Goal: Task Accomplishment & Management: Use online tool/utility

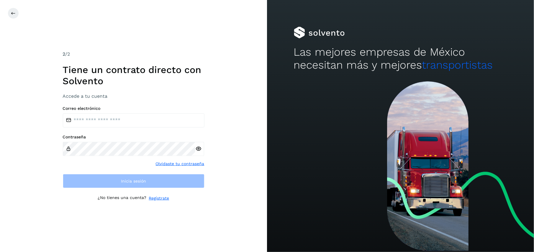
click at [106, 129] on div "Correo electrónico Contraseña Olvidaste tu contraseña Inicia sesión" at bounding box center [134, 147] width 142 height 82
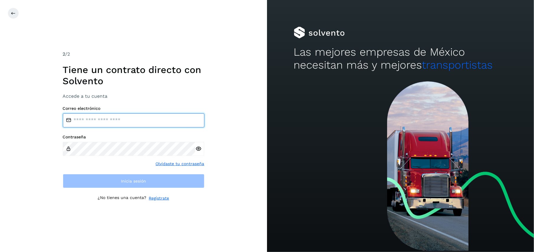
click at [96, 123] on input "email" at bounding box center [134, 121] width 142 height 14
type input "**********"
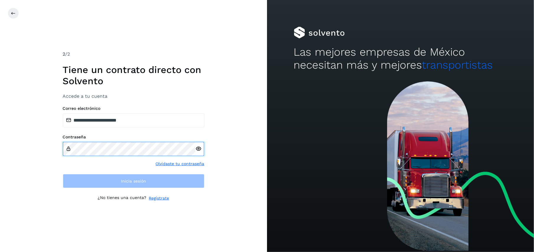
click at [0, 132] on html "**********" at bounding box center [267, 126] width 534 height 252
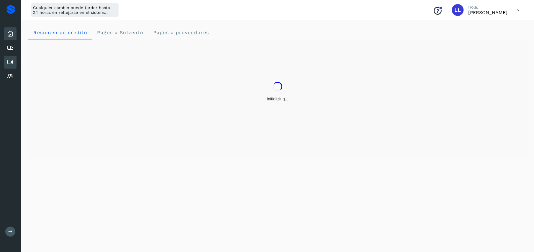
click at [6, 59] on div "Cuentas por pagar" at bounding box center [10, 62] width 12 height 13
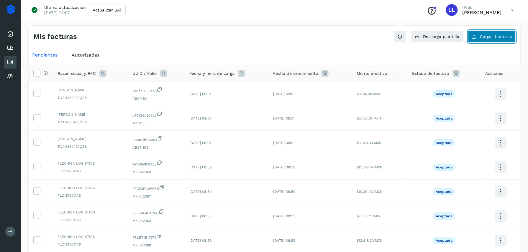
click at [504, 36] on span "Cargar facturas" at bounding box center [496, 36] width 32 height 4
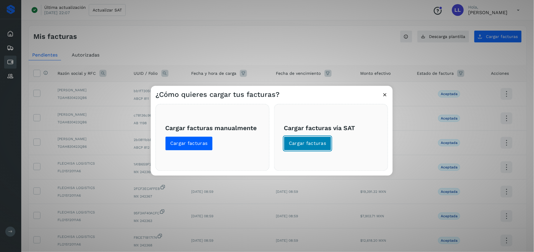
click at [316, 147] on span "Cargar facturas" at bounding box center [307, 144] width 37 height 6
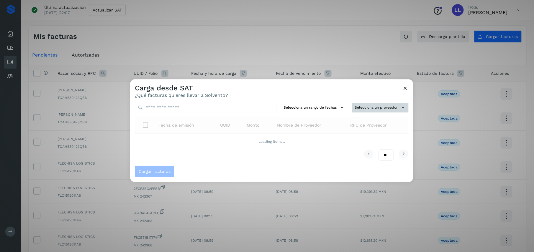
click at [371, 111] on button "Selecciona un proveedor" at bounding box center [380, 108] width 56 height 10
click at [389, 116] on input "text" at bounding box center [370, 119] width 72 height 9
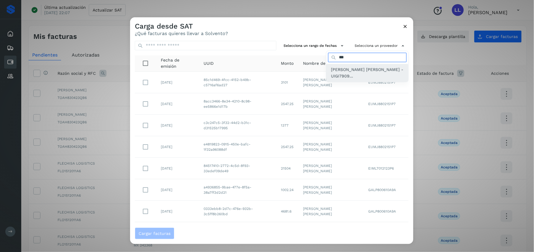
type input "***"
click at [358, 75] on span "[PERSON_NAME] [PERSON_NAME] - UIGI7909..." at bounding box center [367, 72] width 73 height 13
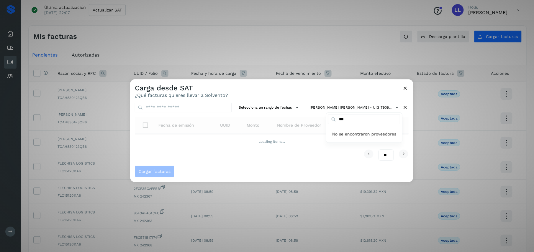
click at [362, 88] on div at bounding box center [397, 205] width 534 height 252
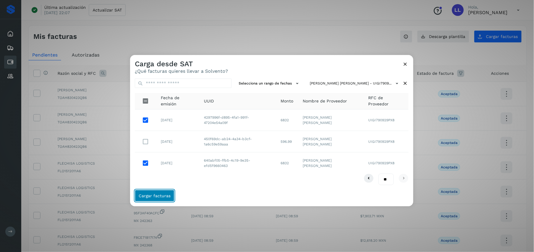
click at [163, 192] on button "Cargar facturas" at bounding box center [155, 196] width 40 height 12
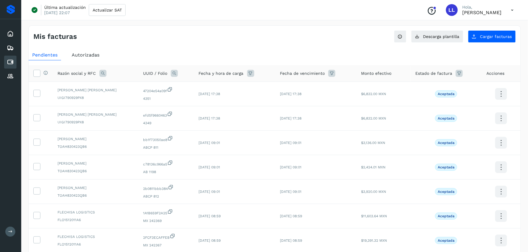
click at [492, 47] on div "Mis facturas Ver instrucciones para cargar Facturas Descarga plantilla Cargar f…" at bounding box center [274, 197] width 492 height 344
click at [484, 31] on button "Cargar facturas" at bounding box center [492, 36] width 48 height 12
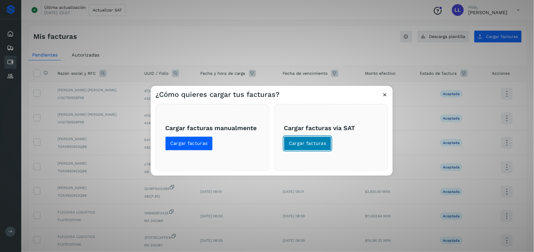
click at [320, 141] on span "Cargar facturas" at bounding box center [307, 144] width 37 height 6
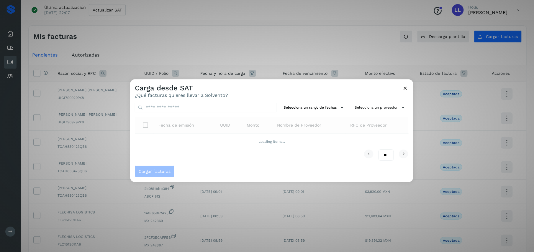
click at [380, 101] on div "Selecciona un rango de fechas Selecciona un proveedor Fecha de emisión UUID Mon…" at bounding box center [271, 132] width 283 height 68
click at [384, 103] on button "Selecciona un proveedor" at bounding box center [380, 108] width 56 height 10
click at [368, 118] on input "text" at bounding box center [370, 119] width 72 height 9
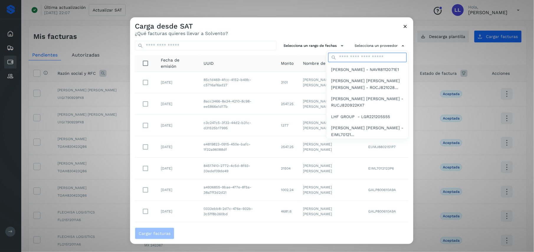
type input "****"
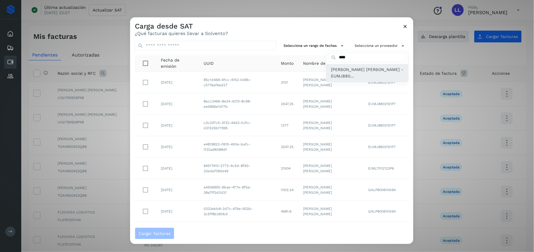
click at [347, 74] on span "[PERSON_NAME] [PERSON_NAME] - EUMJ880..." at bounding box center [367, 72] width 73 height 13
click at [332, 72] on span "[PERSON_NAME] [PERSON_NAME] - EUMJ880..." at bounding box center [361, 72] width 73 height 13
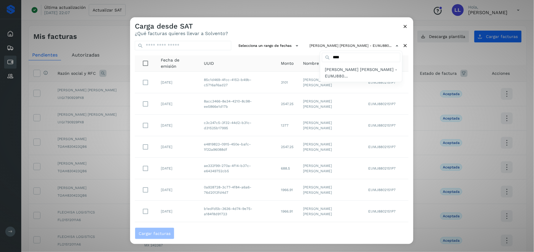
click at [275, 40] on div at bounding box center [397, 143] width 534 height 252
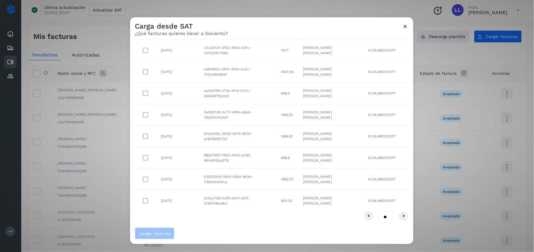
click at [379, 215] on select "** ** **" at bounding box center [385, 218] width 15 height 12
select select "**"
click at [378, 212] on select "** ** **" at bounding box center [385, 218] width 15 height 12
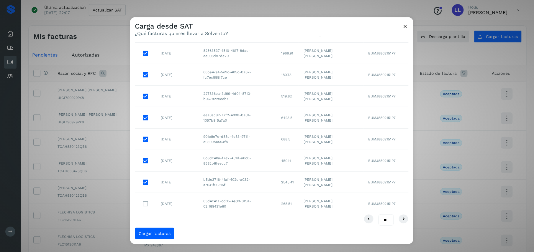
scroll to position [941, 0]
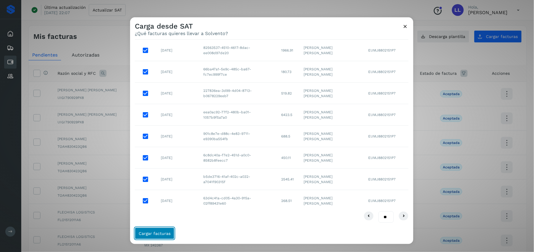
click at [160, 232] on span "Cargar facturas" at bounding box center [155, 234] width 32 height 4
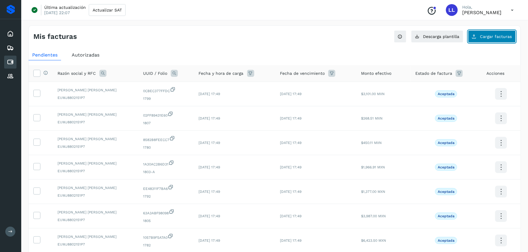
click at [487, 36] on span "Cargar facturas" at bounding box center [496, 36] width 32 height 4
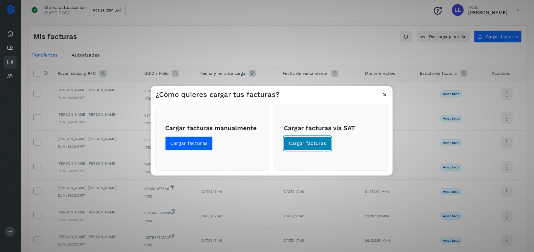
click at [317, 142] on span "Cargar facturas" at bounding box center [307, 144] width 37 height 6
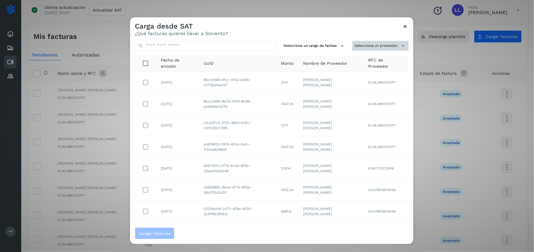
click at [357, 42] on button "Selecciona un proveedor" at bounding box center [380, 46] width 56 height 10
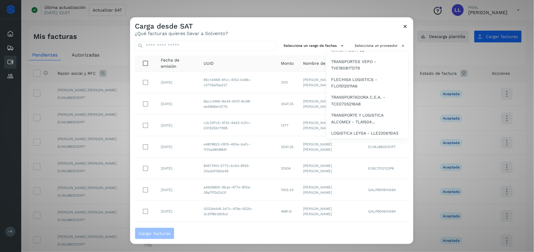
scroll to position [443, 0]
click at [352, 130] on span "LOGISTICA LEYSA - LLE220615IA3" at bounding box center [364, 133] width 67 height 6
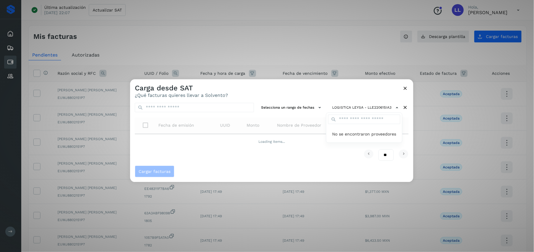
scroll to position [0, 0]
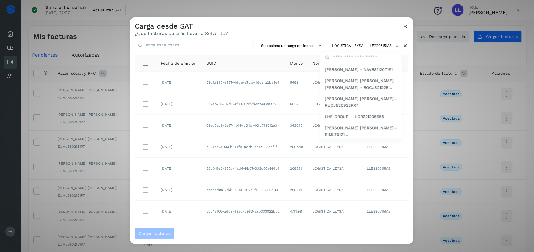
click at [308, 28] on div at bounding box center [397, 143] width 534 height 252
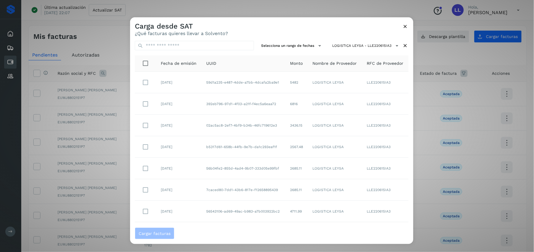
scroll to position [76, 0]
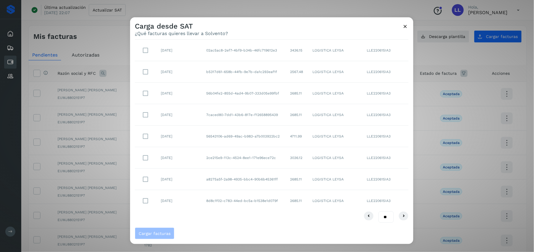
click at [380, 216] on select "** ** **" at bounding box center [385, 218] width 15 height 12
select select "**"
click at [378, 212] on select "** ** **" at bounding box center [385, 218] width 15 height 12
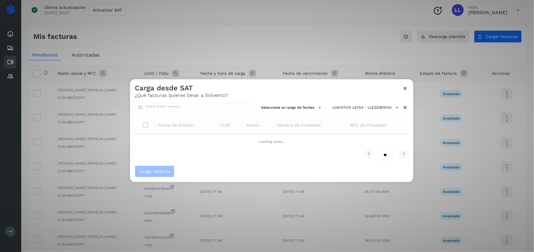
scroll to position [0, 0]
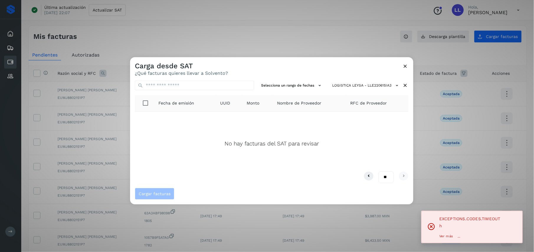
click at [226, 126] on div "No hay facturas del SAT para revisar" at bounding box center [271, 141] width 264 height 50
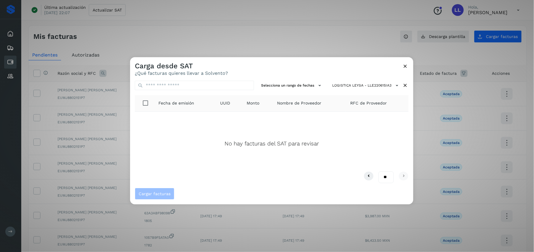
click at [405, 65] on icon at bounding box center [405, 66] width 6 height 6
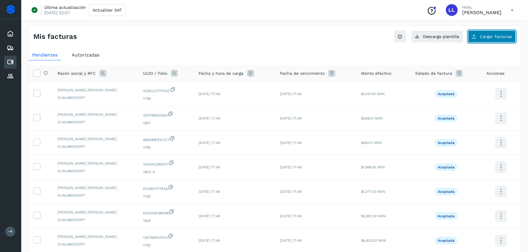
click at [474, 32] on button "Cargar facturas" at bounding box center [492, 36] width 48 height 12
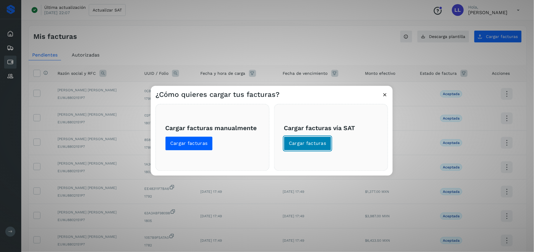
click at [312, 147] on button "Cargar facturas" at bounding box center [307, 144] width 47 height 14
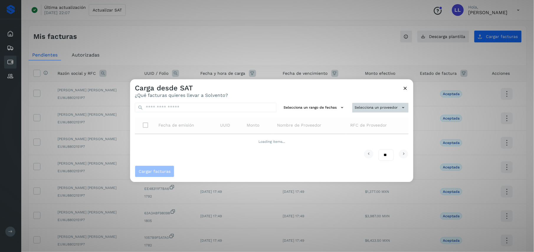
click at [374, 112] on button "Selecciona un proveedor" at bounding box center [380, 108] width 56 height 10
click at [393, 121] on input "text" at bounding box center [370, 119] width 72 height 9
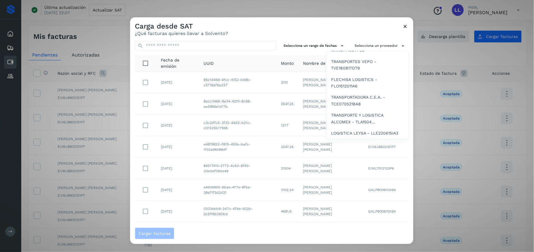
scroll to position [443, 0]
click at [339, 131] on span "LOGISTICA LEYSA - LLE220615IA3" at bounding box center [364, 133] width 67 height 6
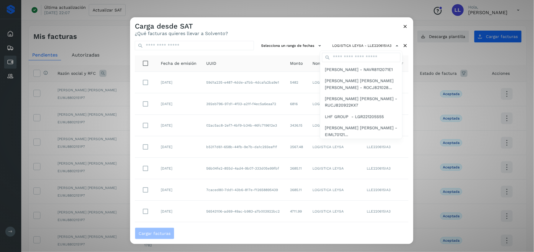
drag, startPoint x: 410, startPoint y: 135, endPoint x: 412, endPoint y: 207, distance: 72.3
click at [412, 207] on div at bounding box center [397, 143] width 534 height 252
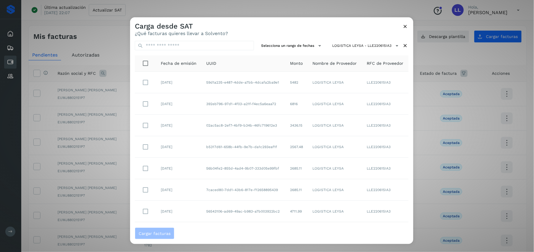
scroll to position [76, 0]
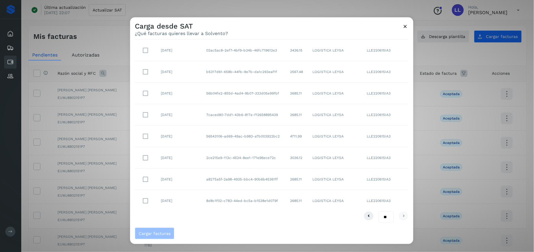
drag, startPoint x: 378, startPoint y: 216, endPoint x: 381, endPoint y: 246, distance: 29.6
click at [381, 246] on div "Carga desde SAT ¿Qué facturas quieres llevar a Solvento? Selecciona un rango de…" at bounding box center [267, 126] width 534 height 252
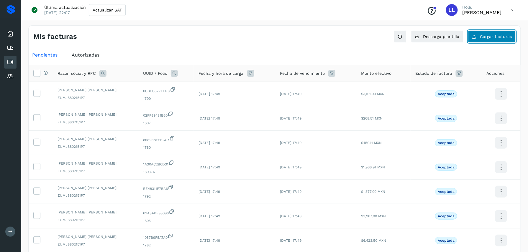
click at [481, 37] on span "Cargar facturas" at bounding box center [496, 36] width 32 height 4
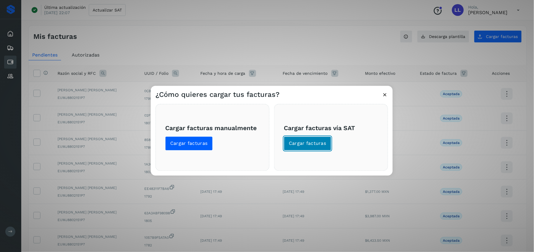
click at [308, 138] on button "Cargar facturas" at bounding box center [307, 144] width 47 height 14
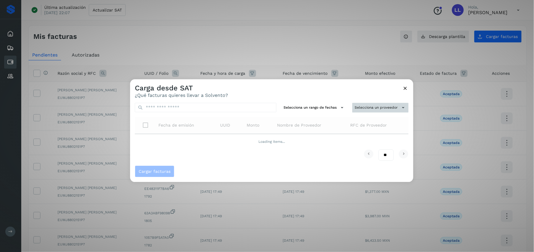
click at [388, 105] on button "Selecciona un proveedor" at bounding box center [380, 108] width 56 height 10
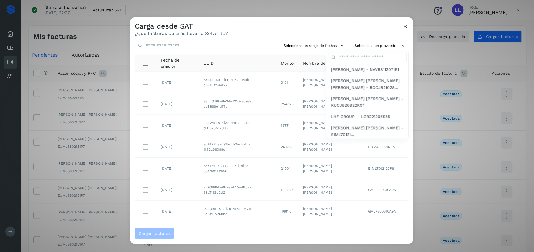
scroll to position [443, 0]
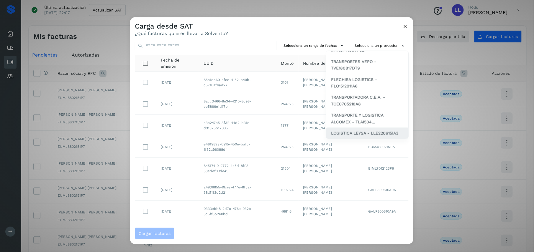
click at [356, 132] on span "LOGISTICA LEYSA - LLE220615IA3" at bounding box center [364, 133] width 67 height 6
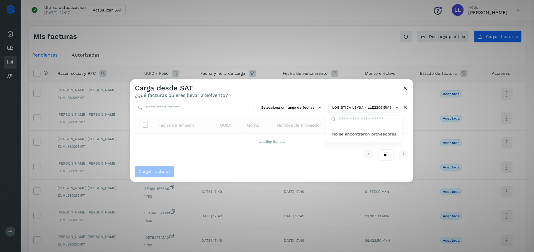
scroll to position [0, 0]
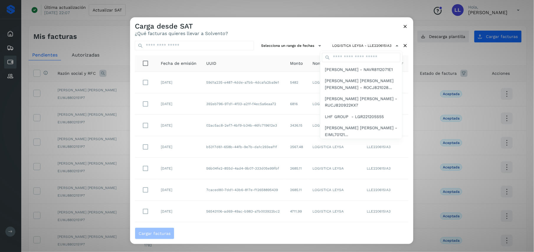
click at [411, 126] on div at bounding box center [397, 143] width 534 height 252
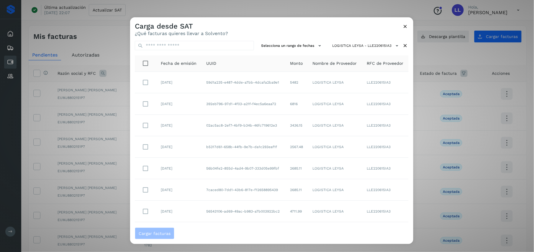
scroll to position [76, 0]
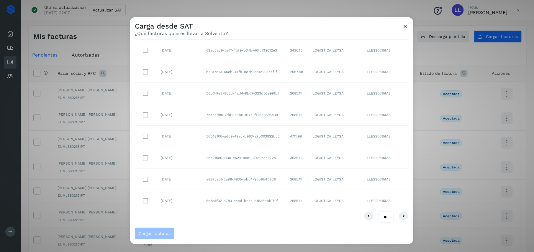
click at [378, 212] on select "** ** **" at bounding box center [385, 218] width 15 height 12
select select "**"
click at [378, 212] on select "** ** **" at bounding box center [385, 218] width 15 height 12
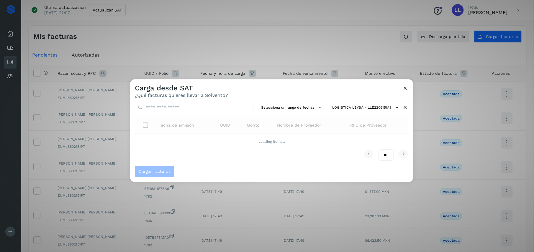
scroll to position [0, 0]
click at [379, 246] on div "Carga desde SAT ¿Qué facturas quieres llevar a Solvento? Selecciona un rango de…" at bounding box center [267, 126] width 534 height 252
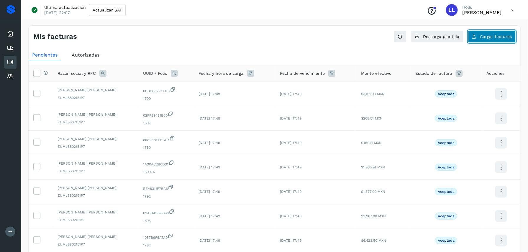
click at [476, 33] on button "Cargar facturas" at bounding box center [492, 36] width 48 height 12
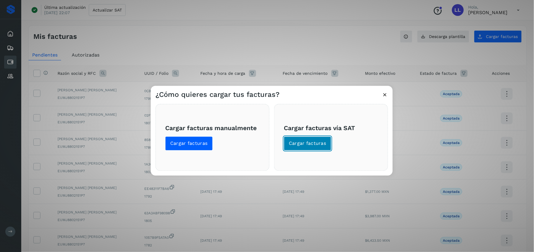
click at [306, 148] on button "Cargar facturas" at bounding box center [307, 144] width 47 height 14
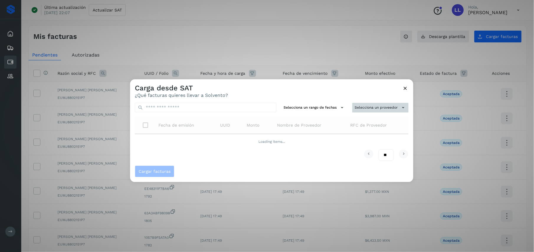
click at [372, 105] on button "Selecciona un proveedor" at bounding box center [380, 108] width 56 height 10
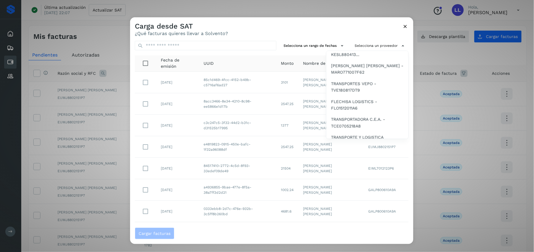
scroll to position [443, 0]
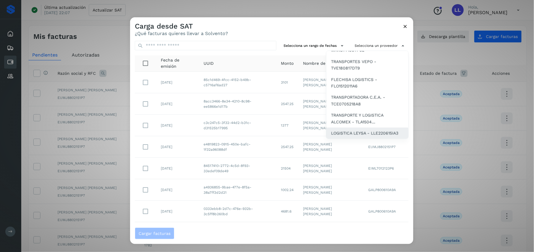
click at [349, 131] on span "LOGISTICA LEYSA - LLE220615IA3" at bounding box center [364, 133] width 67 height 6
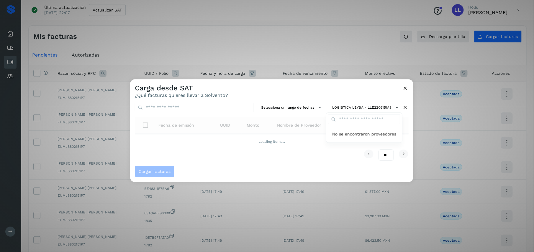
scroll to position [0, 0]
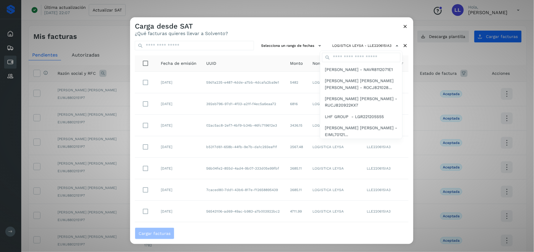
click at [410, 125] on div at bounding box center [397, 143] width 534 height 252
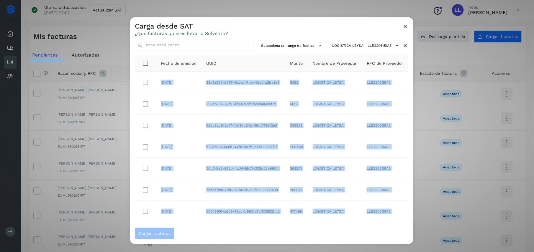
drag, startPoint x: 410, startPoint y: 125, endPoint x: 409, endPoint y: 193, distance: 68.1
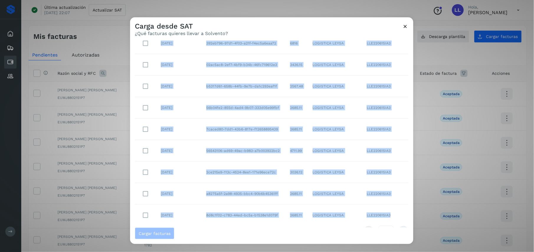
scroll to position [76, 0]
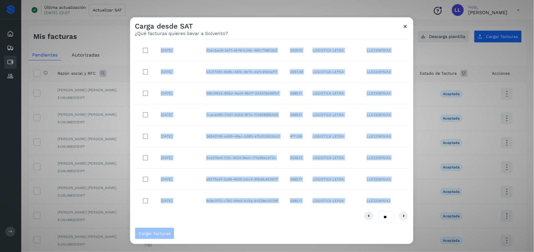
click at [378, 216] on select "** ** **" at bounding box center [385, 218] width 15 height 12
select select "**"
click at [378, 212] on select "** ** **" at bounding box center [385, 218] width 15 height 12
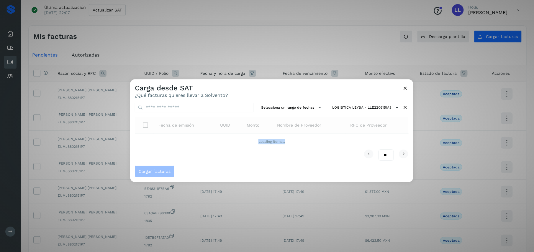
scroll to position [0, 0]
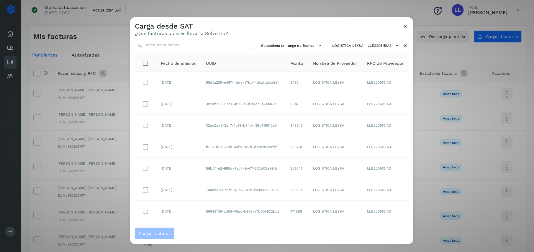
click at [271, 25] on div "Carga desde SAT ¿Qué facturas quieres llevar a Solvento?" at bounding box center [271, 26] width 283 height 19
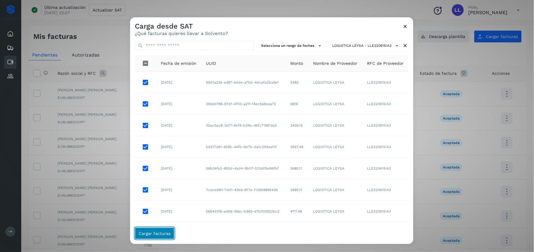
click at [164, 232] on span "Cargar facturas" at bounding box center [155, 234] width 32 height 4
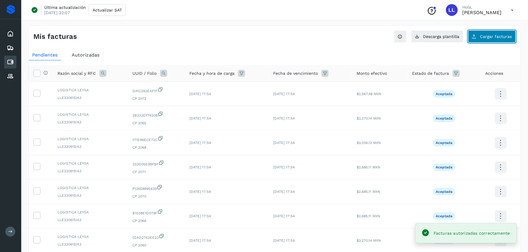
click at [499, 36] on span "Cargar facturas" at bounding box center [496, 36] width 32 height 4
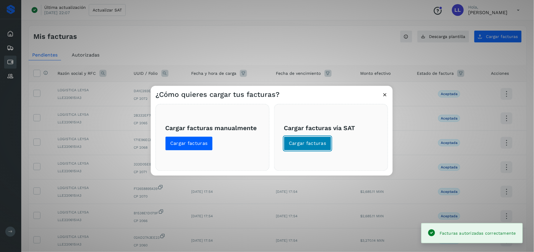
click at [328, 137] on button "Cargar facturas" at bounding box center [307, 144] width 47 height 14
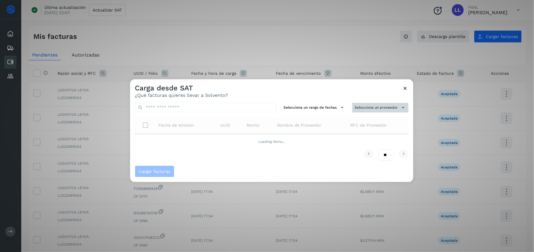
click at [382, 110] on button "Selecciona un proveedor" at bounding box center [380, 108] width 56 height 10
click at [359, 123] on input "text" at bounding box center [370, 119] width 72 height 9
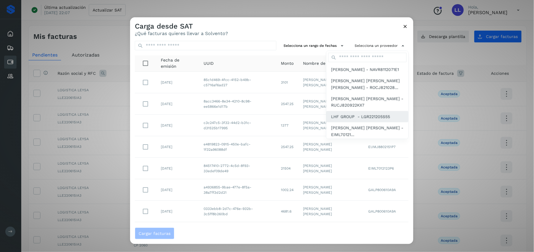
click at [346, 120] on span "LHF GROUP - LGR221205S55" at bounding box center [360, 117] width 59 height 6
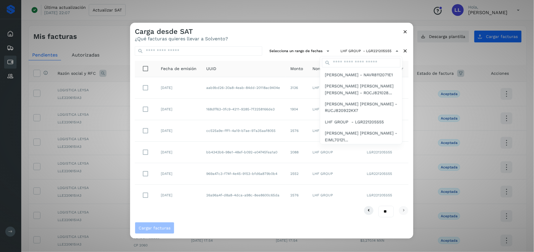
click at [294, 36] on div at bounding box center [397, 149] width 534 height 252
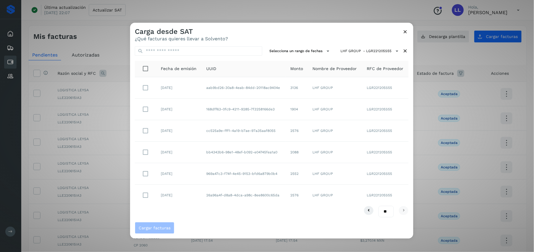
click at [277, 31] on div "Carga desde SAT ¿Qué facturas quieres llevar a Solvento?" at bounding box center [271, 32] width 283 height 19
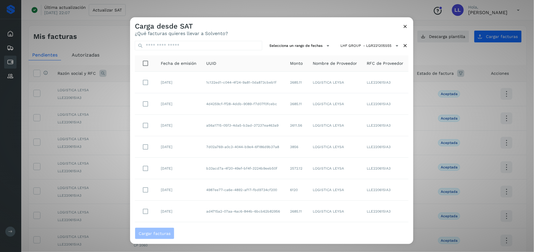
scroll to position [76, 0]
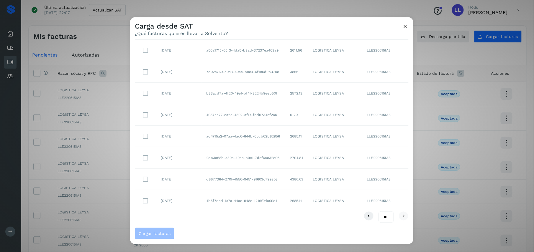
click at [379, 213] on select "** ** **" at bounding box center [385, 218] width 15 height 12
select select "**"
click at [378, 212] on select "** ** **" at bounding box center [385, 218] width 15 height 12
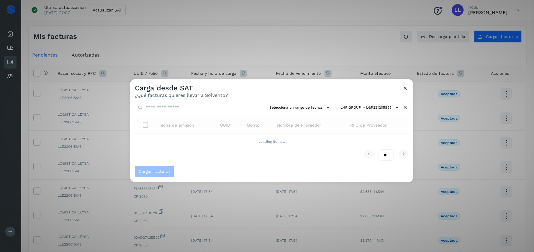
scroll to position [0, 0]
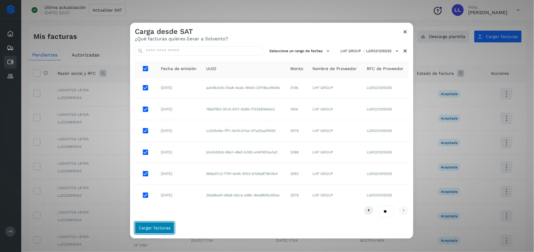
click at [159, 226] on span "Cargar facturas" at bounding box center [155, 228] width 32 height 4
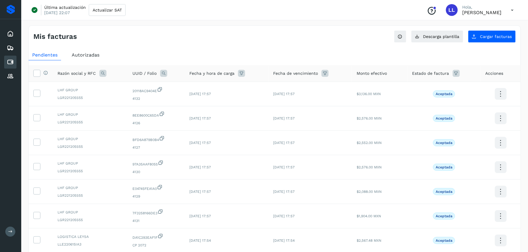
click at [513, 7] on icon at bounding box center [512, 10] width 12 height 12
click at [477, 37] on div "Cerrar sesión" at bounding box center [483, 37] width 70 height 11
